Goal: Navigation & Orientation: Find specific page/section

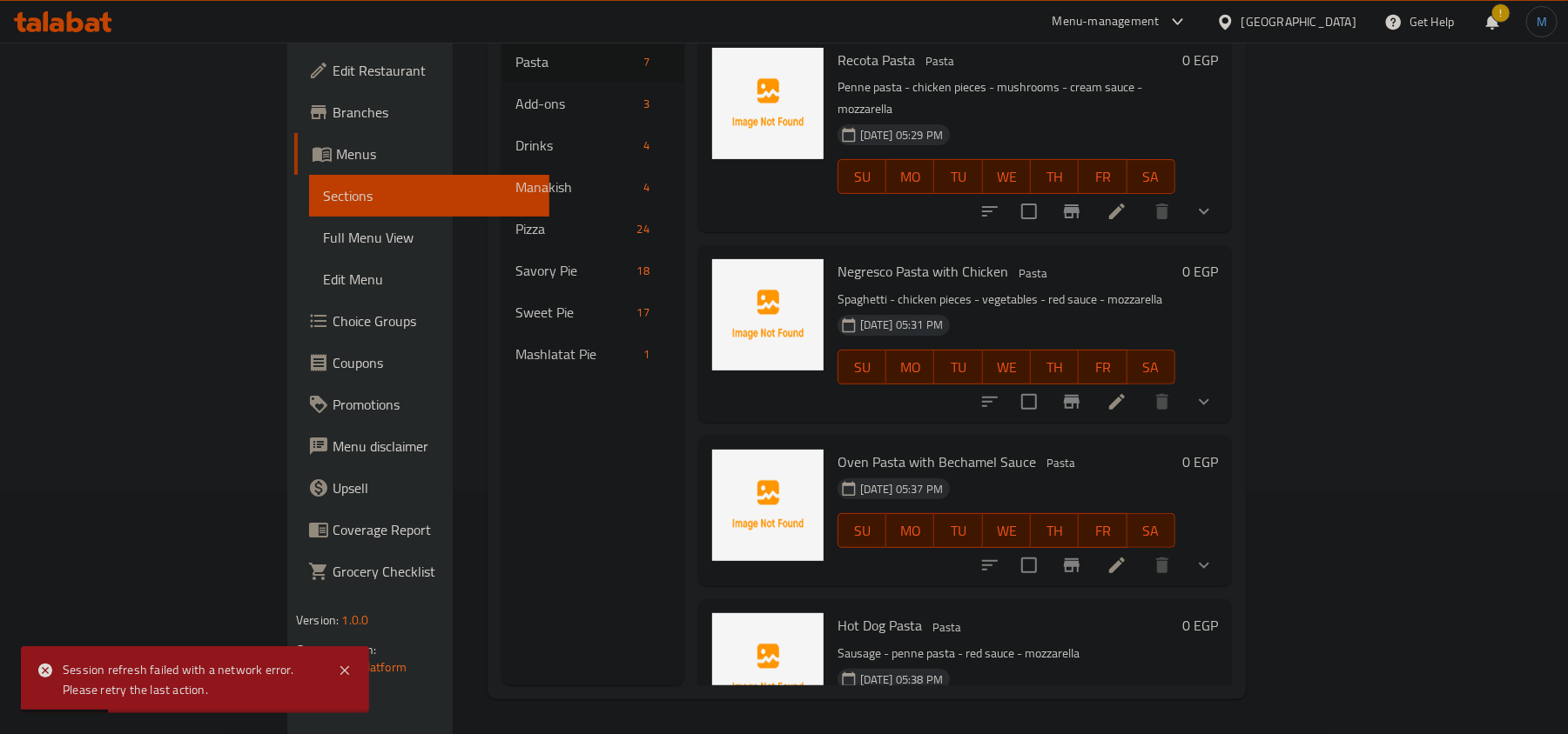
scroll to position [245, 0]
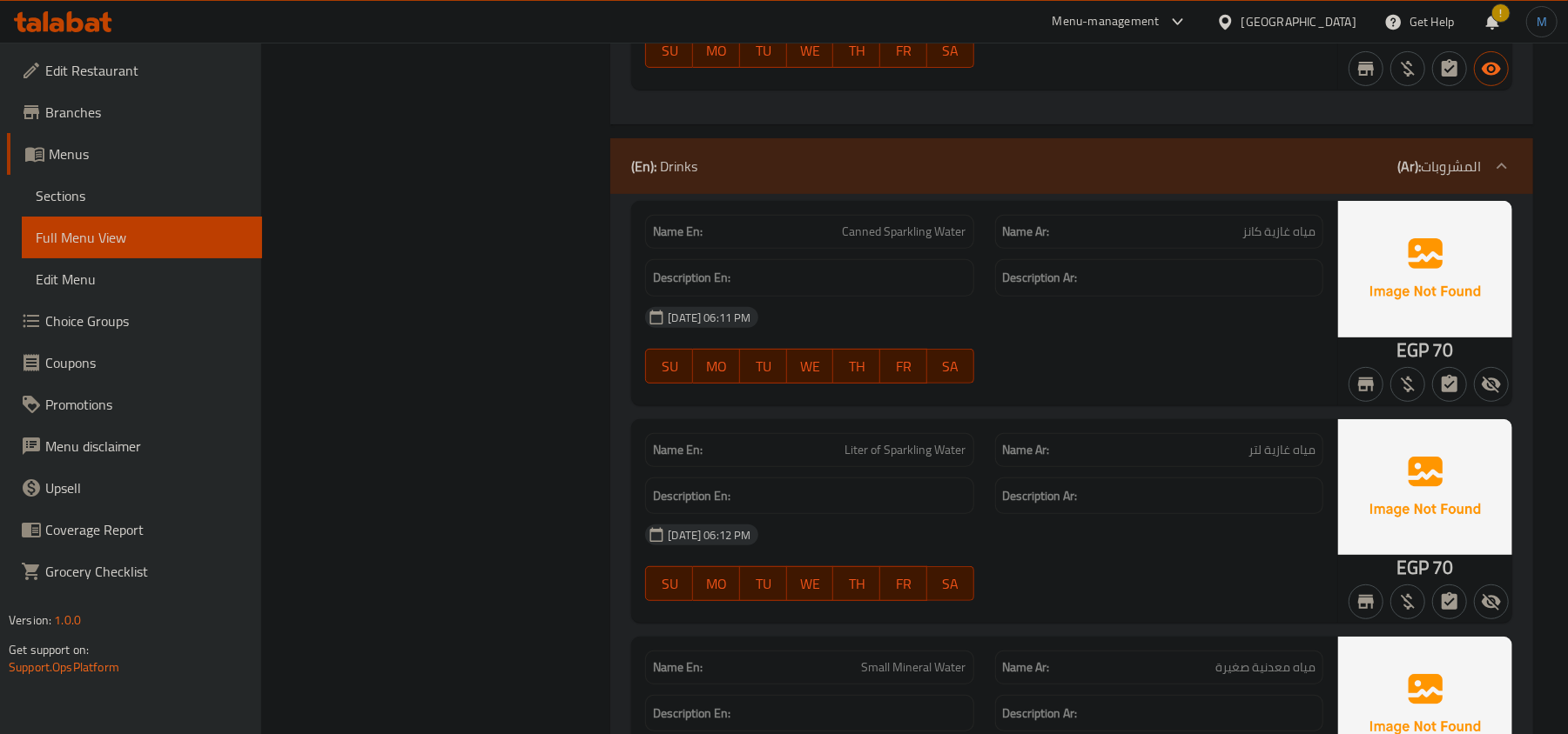
click at [1339, 22] on div "[GEOGRAPHIC_DATA]" at bounding box center [1299, 21] width 115 height 19
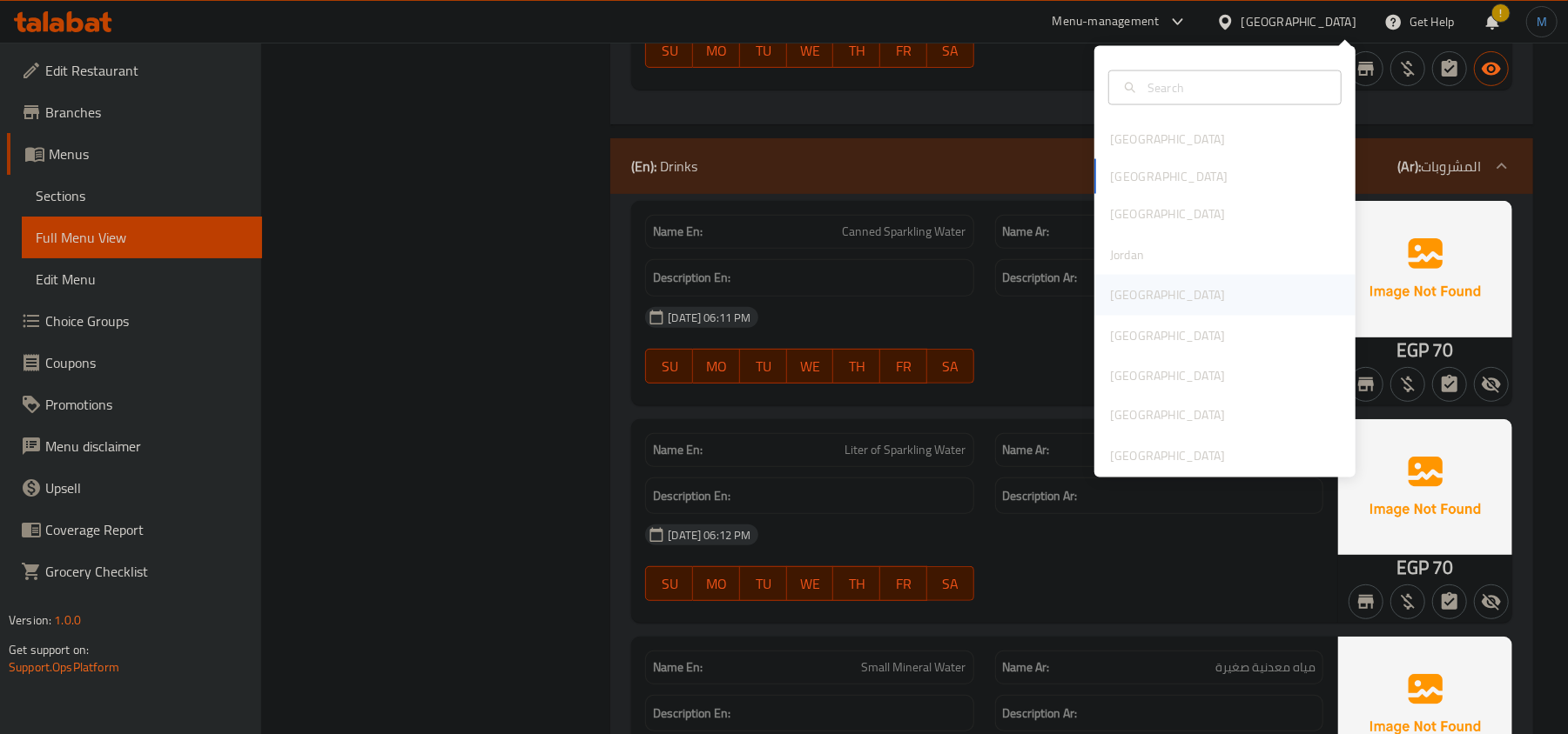
click at [1127, 297] on div "[GEOGRAPHIC_DATA]" at bounding box center [1168, 294] width 115 height 19
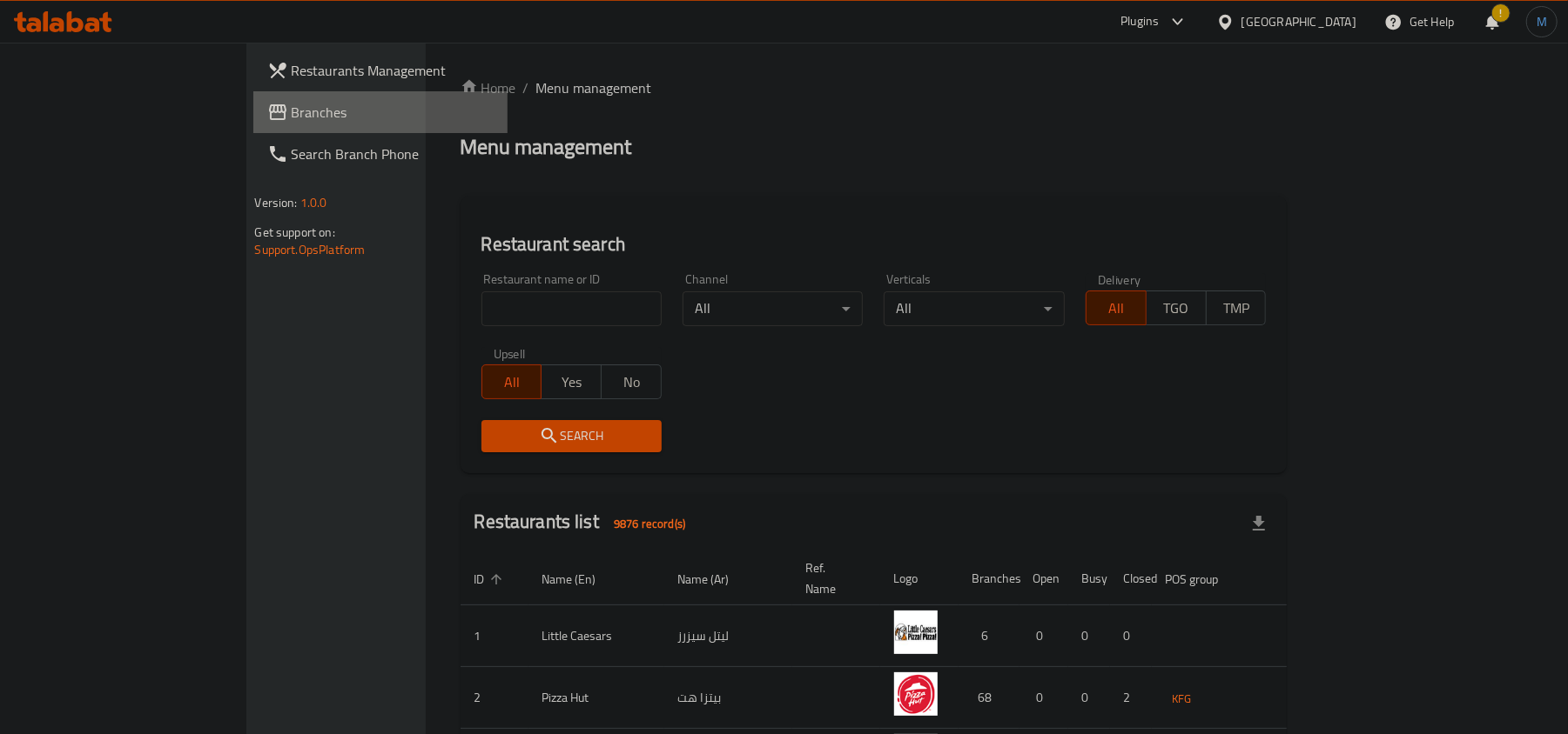
click at [291, 117] on span "Branches" at bounding box center [392, 112] width 203 height 21
